Goal: Information Seeking & Learning: Learn about a topic

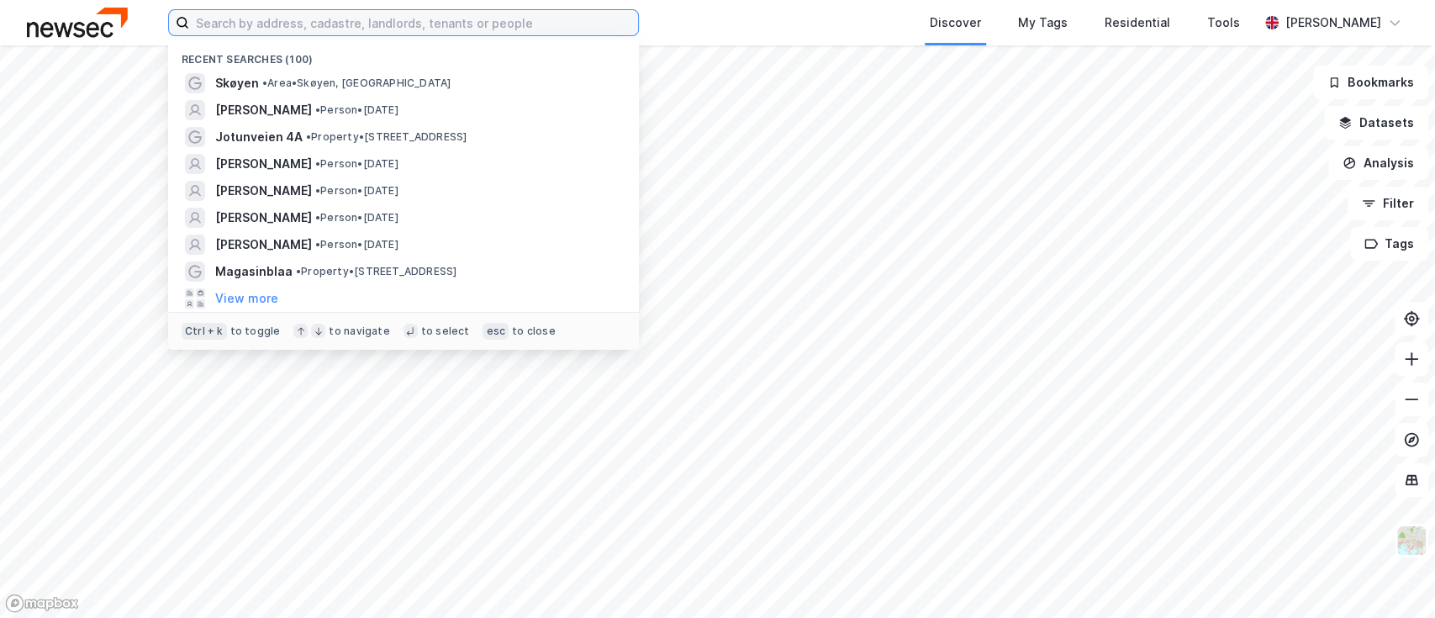
click at [366, 23] on input at bounding box center [413, 22] width 449 height 25
paste input "Enebakkveien 69 AS"
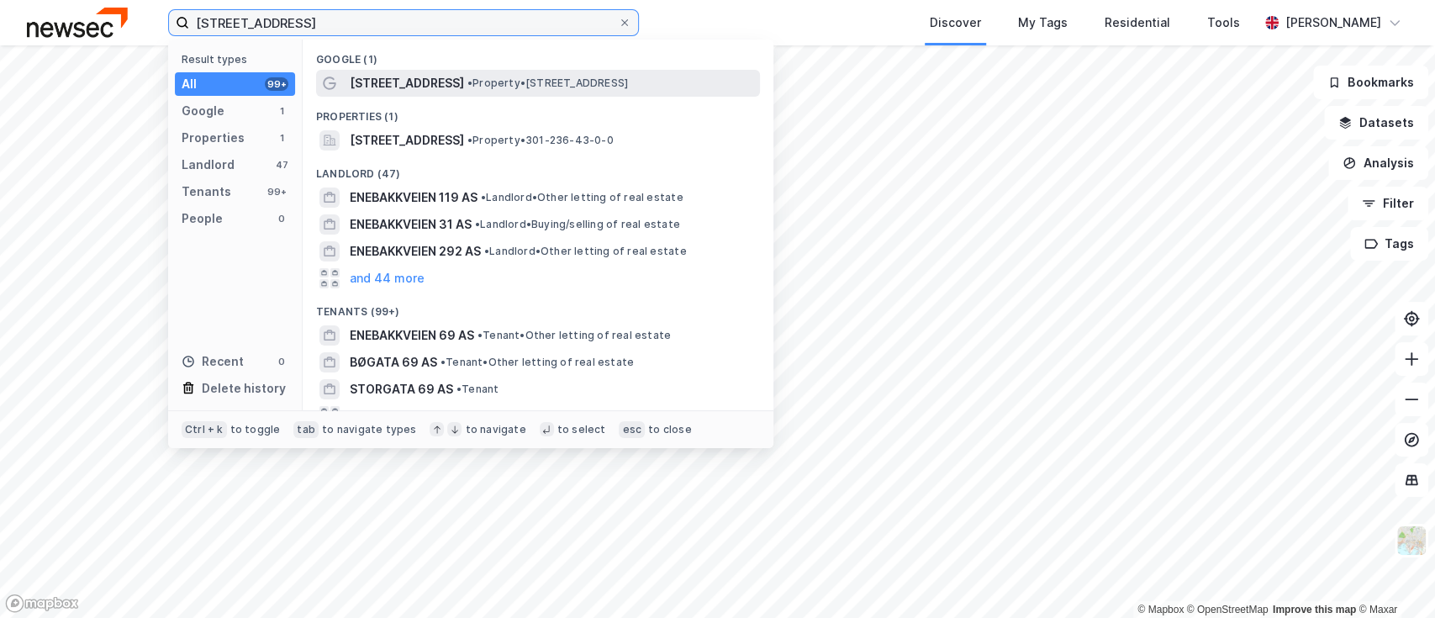
type input "[STREET_ADDRESS]"
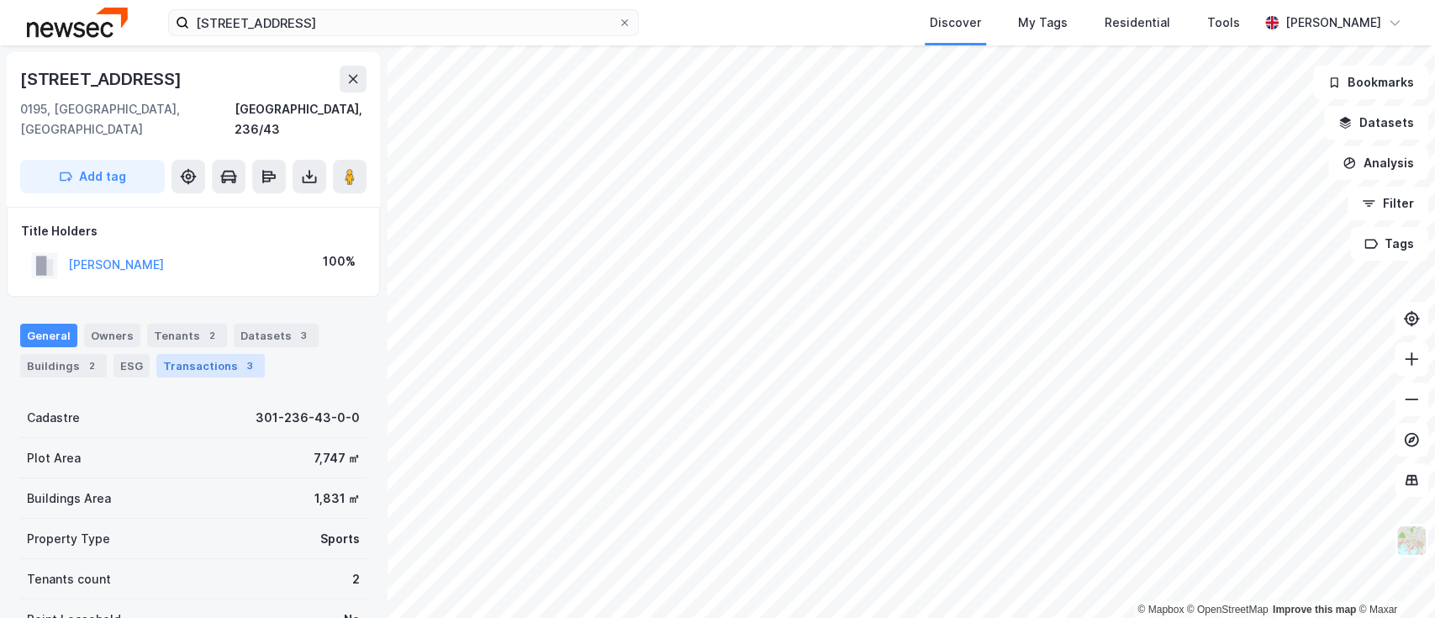
click at [193, 354] on div "Transactions 3" at bounding box center [210, 366] width 108 height 24
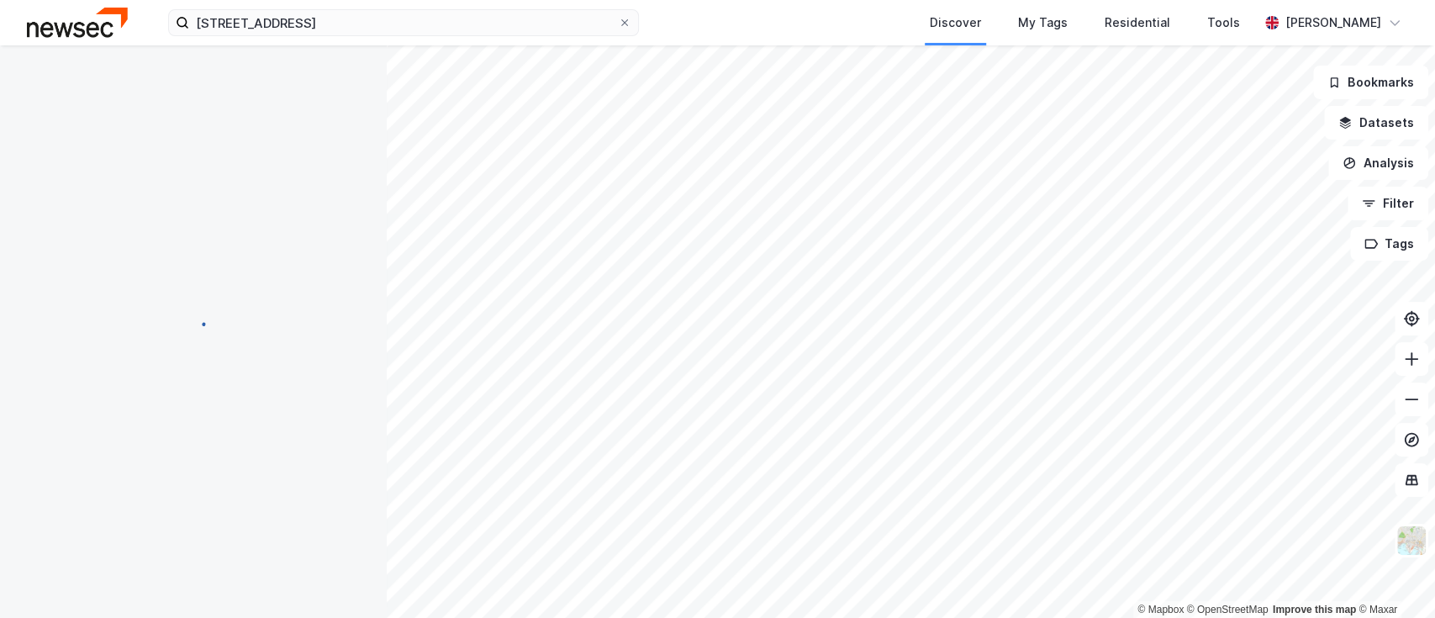
scroll to position [4, 0]
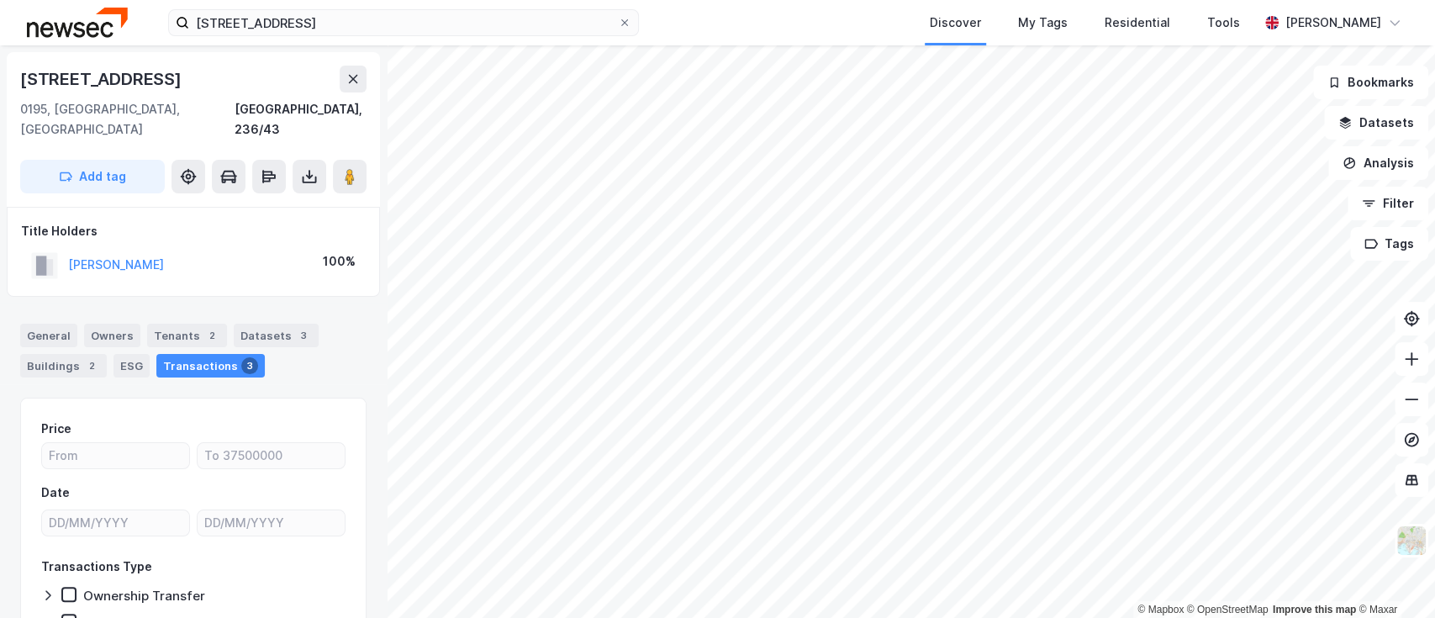
scroll to position [4, 0]
